Goal: Task Accomplishment & Management: Manage account settings

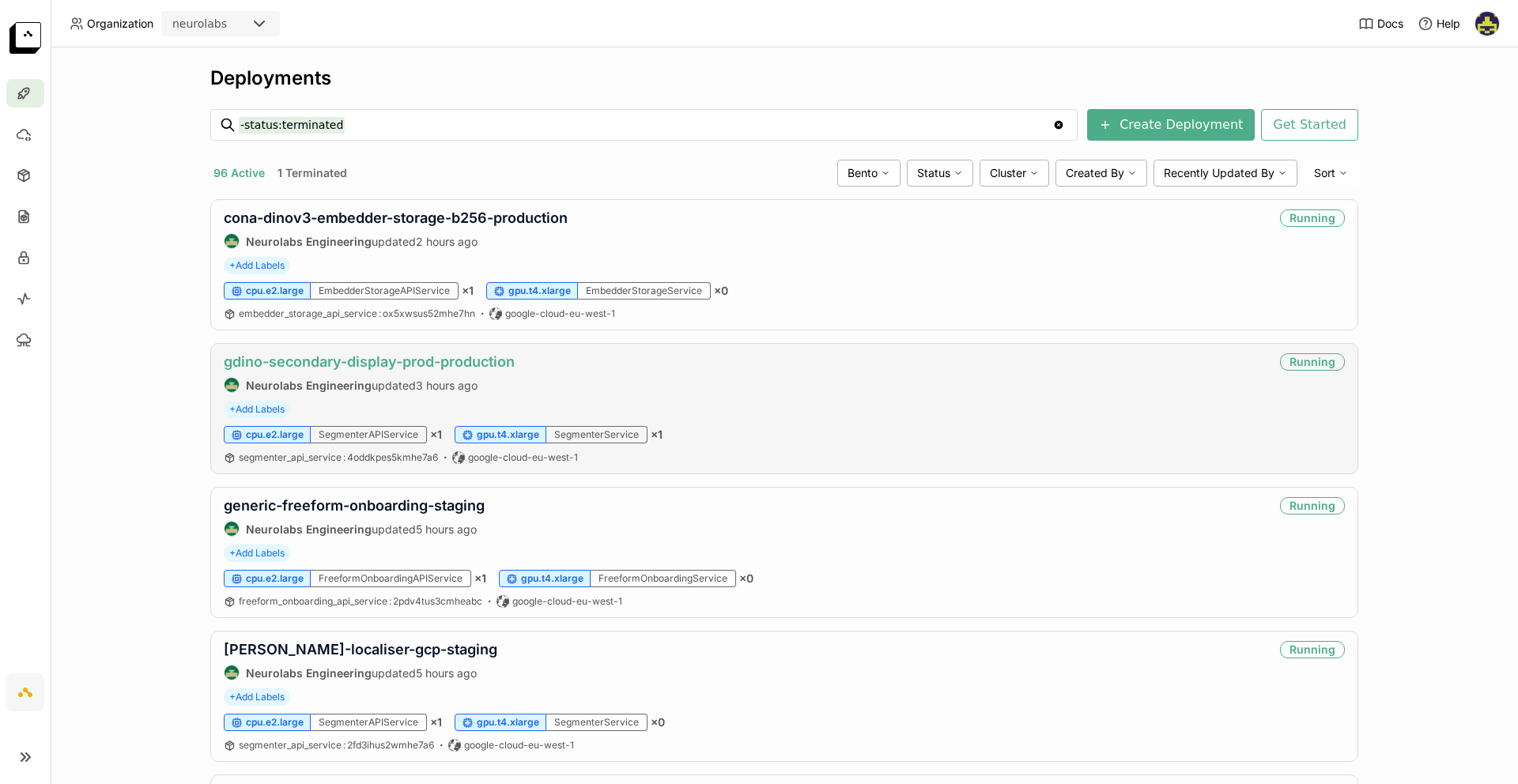
click at [288, 354] on link "gdino-secondary-display-prod-production" at bounding box center [370, 362] width 291 height 17
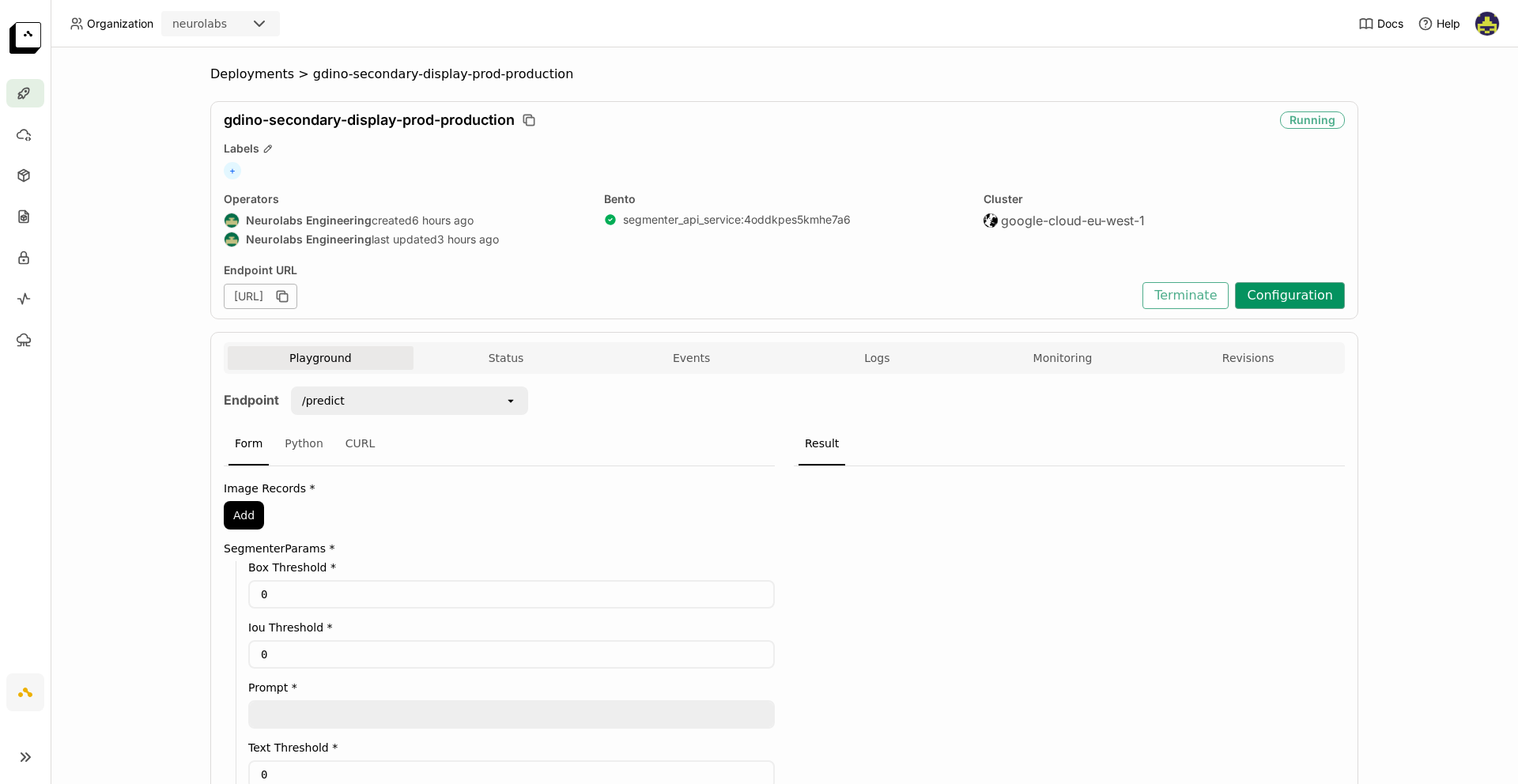
click at [1302, 292] on button "Configuration" at bounding box center [1289, 295] width 110 height 27
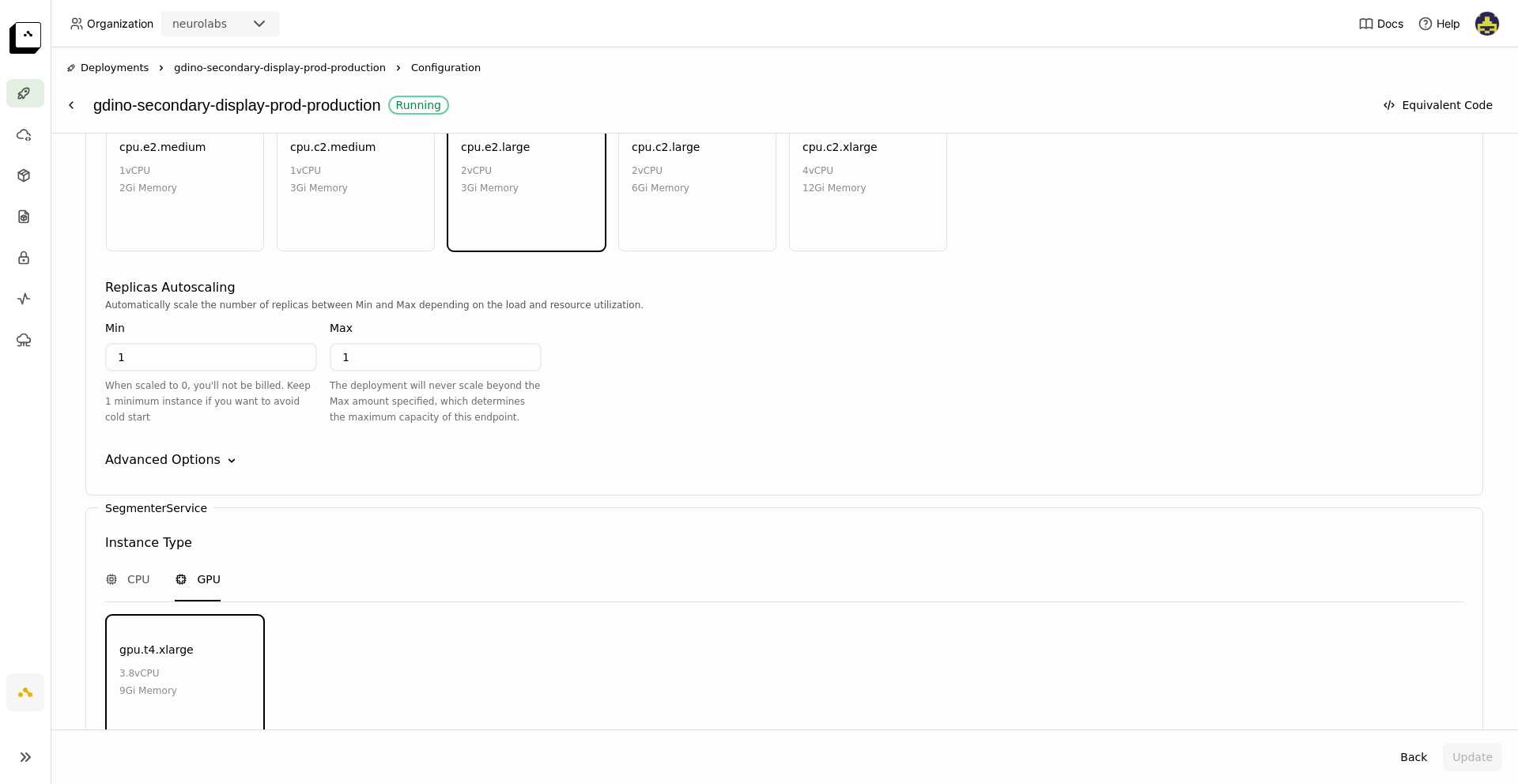
scroll to position [1821, 0]
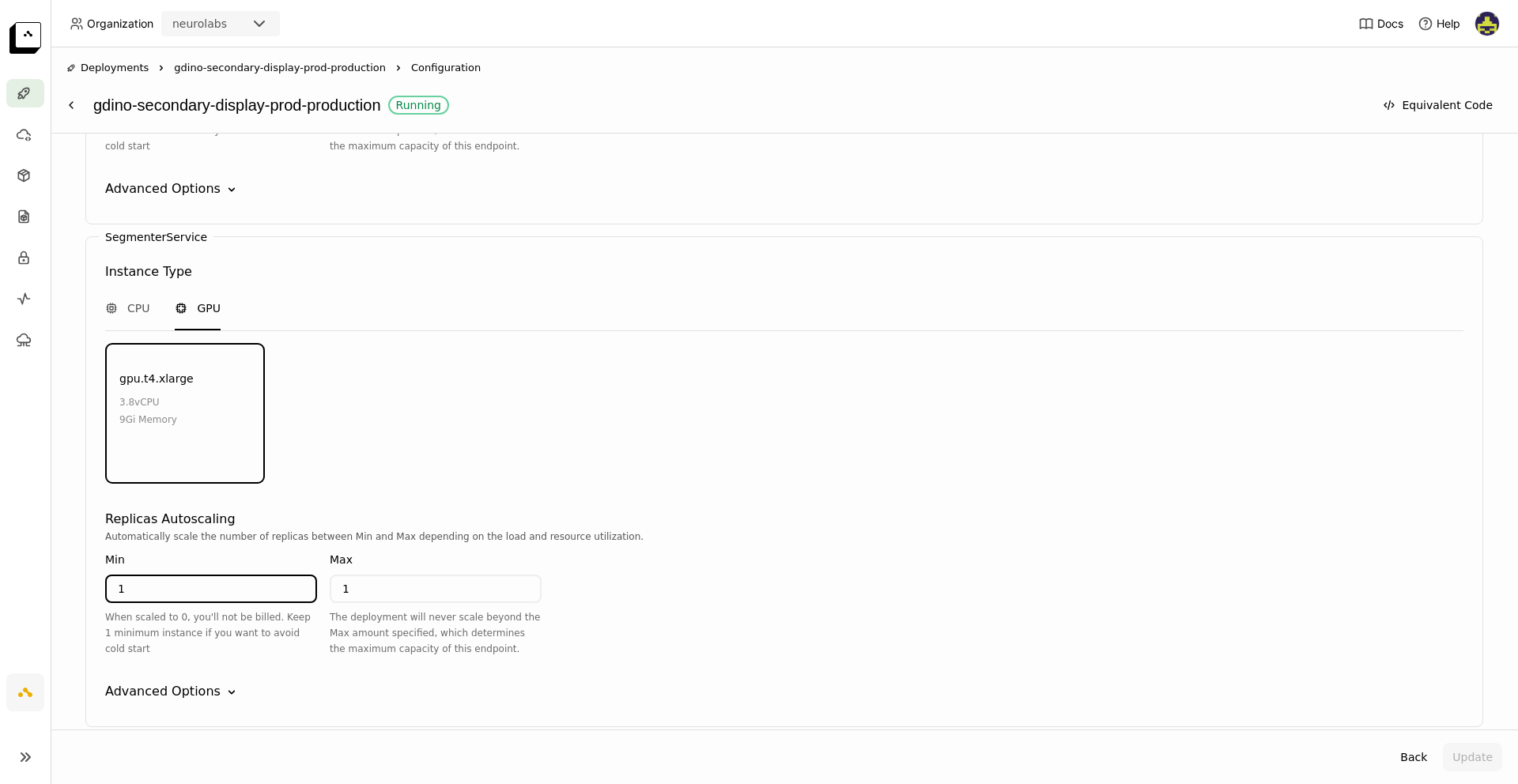
drag, startPoint x: 238, startPoint y: 595, endPoint x: 98, endPoint y: 589, distance: 140.1
click at [98, 589] on div "SegmenterService Instance Type CPU GPU gpu.t4.xlarge 3.8 vCPU 9Gi Memory Enviro…" at bounding box center [784, 481] width 1398 height 490
type input "0"
click at [653, 439] on div "gpu.t4.xlarge 3.8 vCPU 9Gi Memory" at bounding box center [784, 415] width 1363 height 141
click at [1477, 761] on button "Update" at bounding box center [1472, 757] width 59 height 28
